Goal: Information Seeking & Learning: Learn about a topic

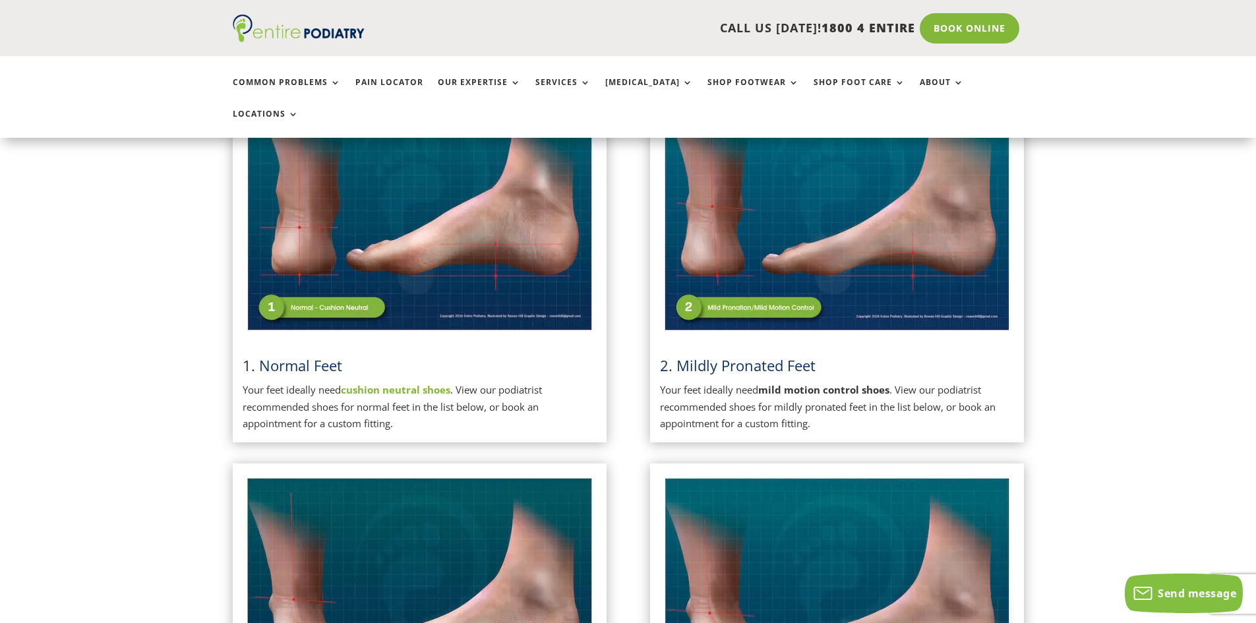
scroll to position [369, 0]
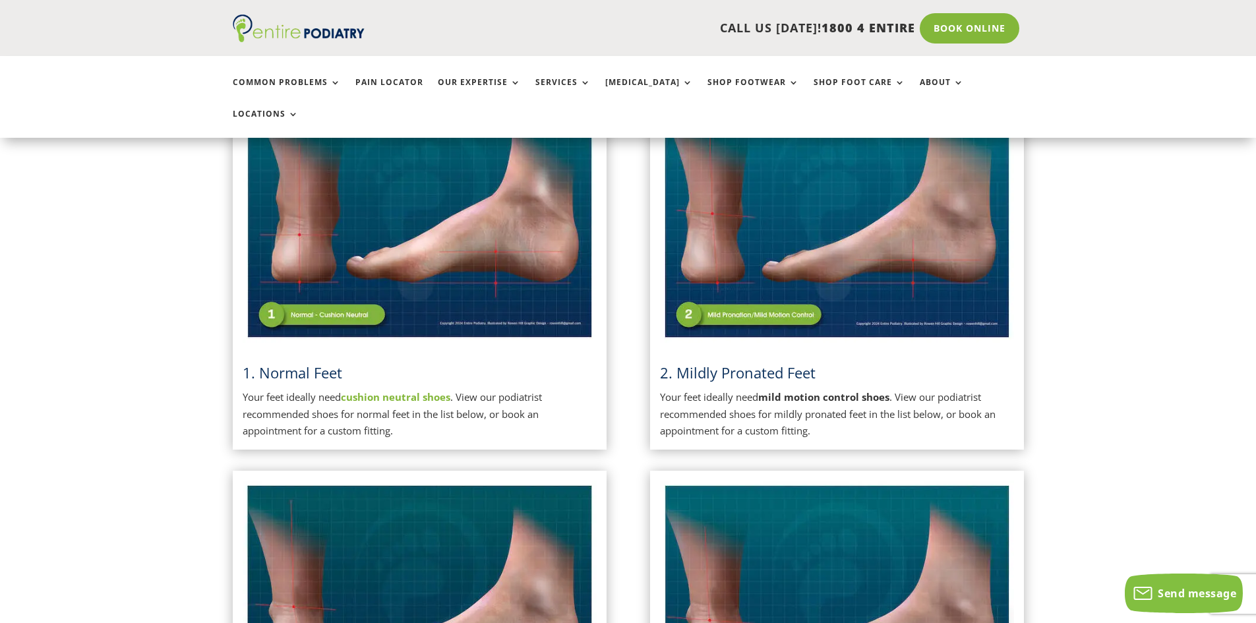
click at [783, 284] on img at bounding box center [837, 218] width 354 height 250
click at [820, 206] on img at bounding box center [837, 218] width 354 height 250
click at [772, 390] on strong "mild motion control shoes" at bounding box center [823, 396] width 131 height 13
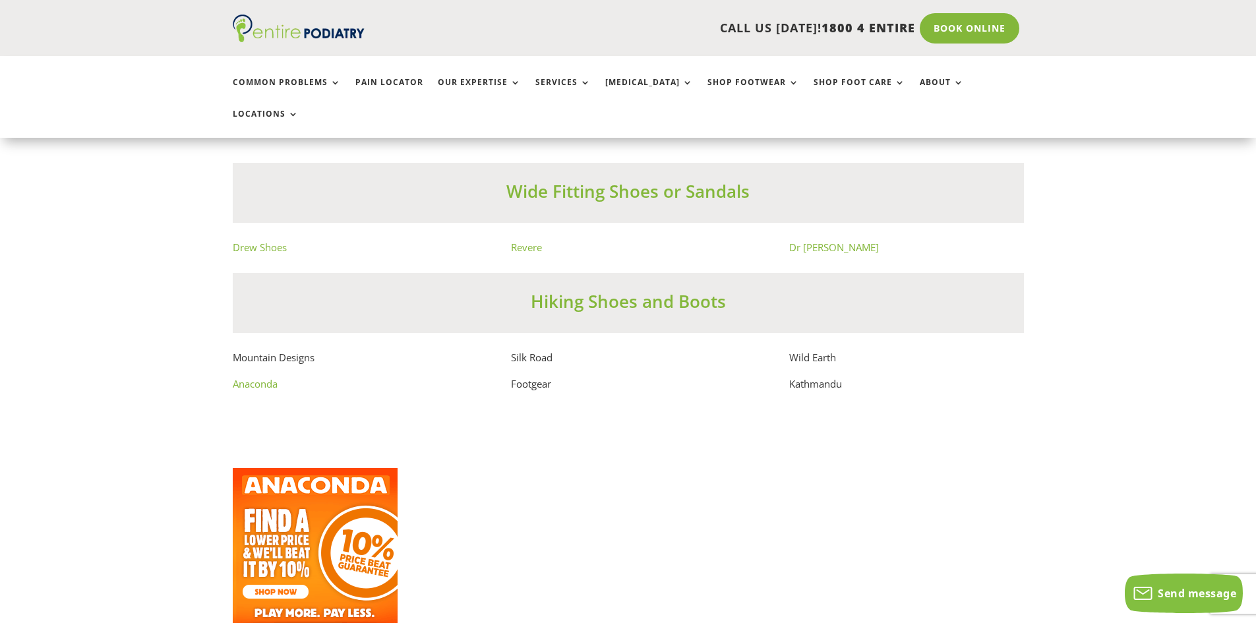
scroll to position [8811, 0]
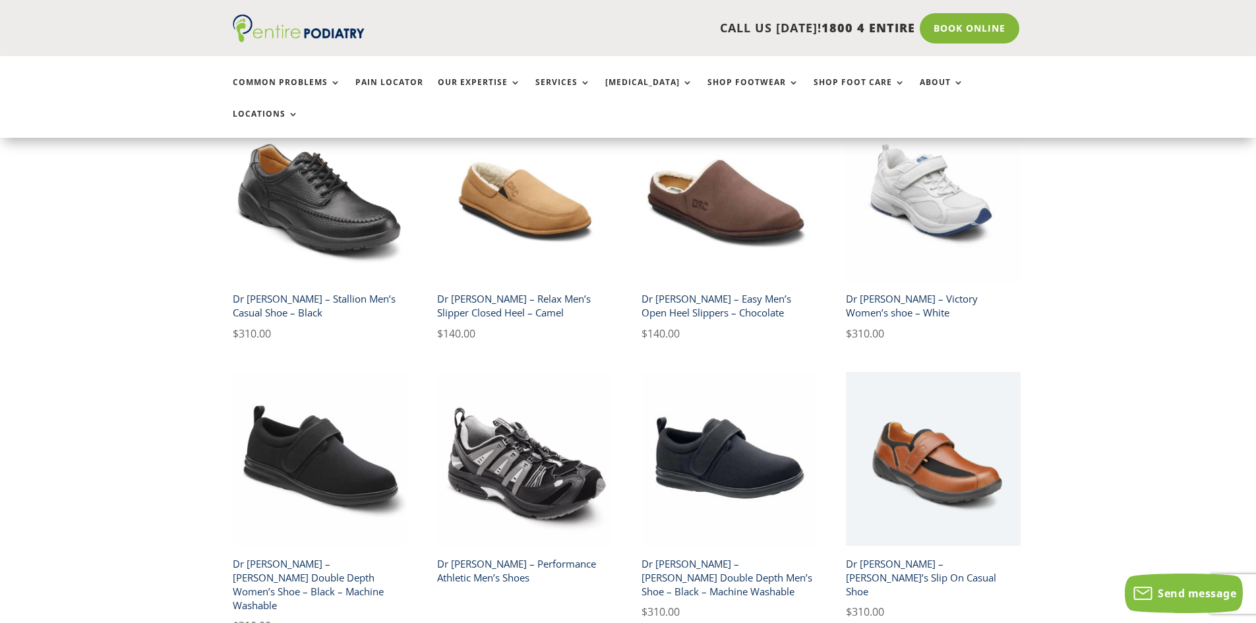
scroll to position [2216, 0]
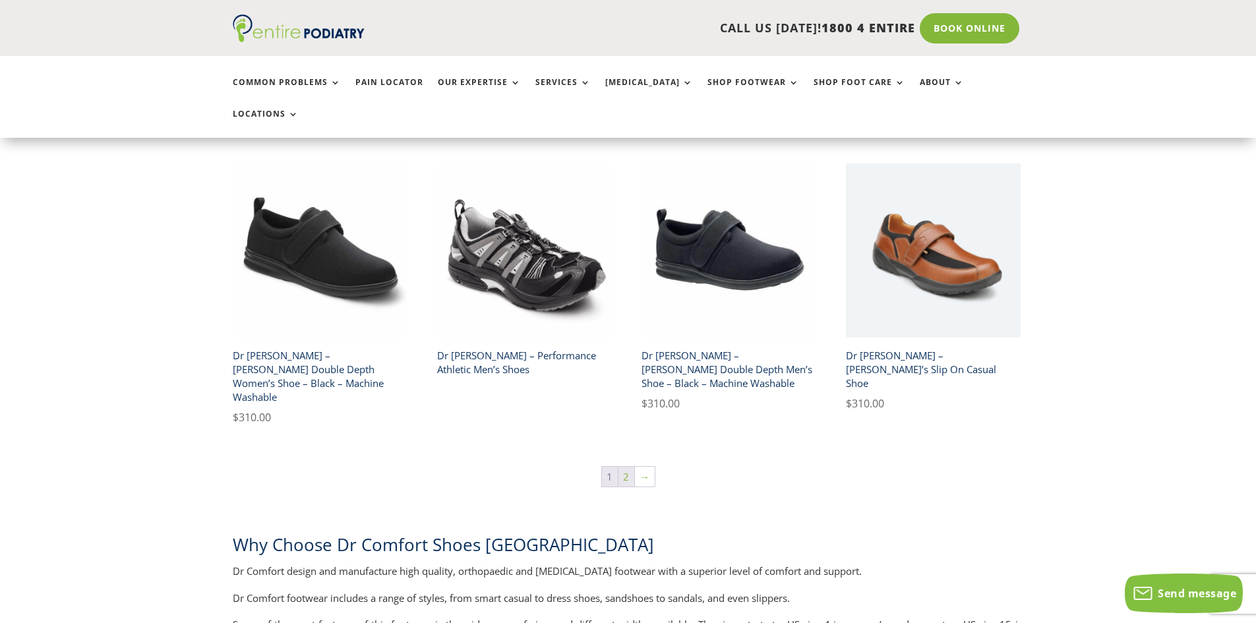
click at [626, 467] on link "2" at bounding box center [627, 477] width 16 height 20
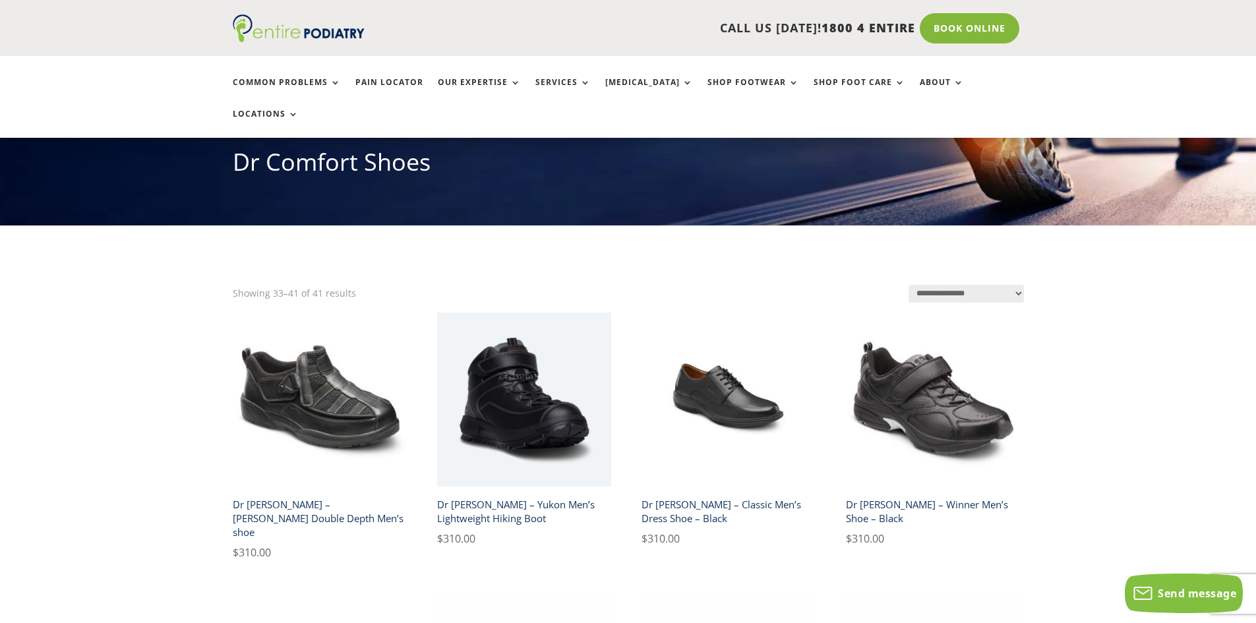
scroll to position [106, 0]
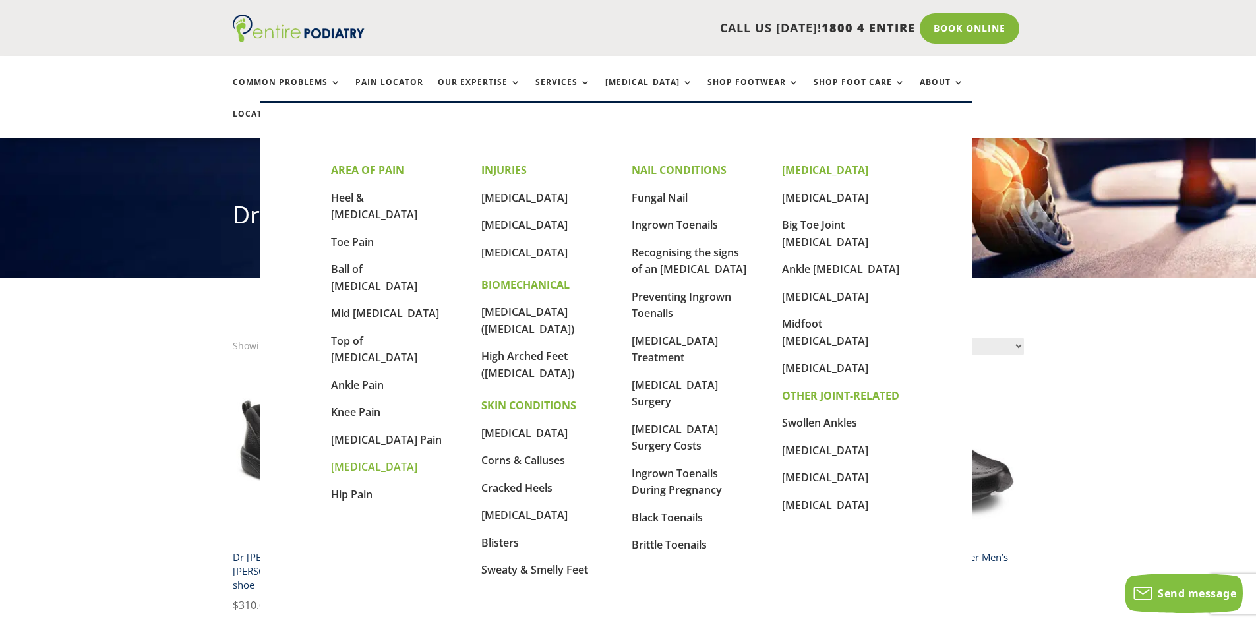
click at [379, 460] on link "[MEDICAL_DATA]" at bounding box center [374, 467] width 86 height 15
